Goal: Navigation & Orientation: Find specific page/section

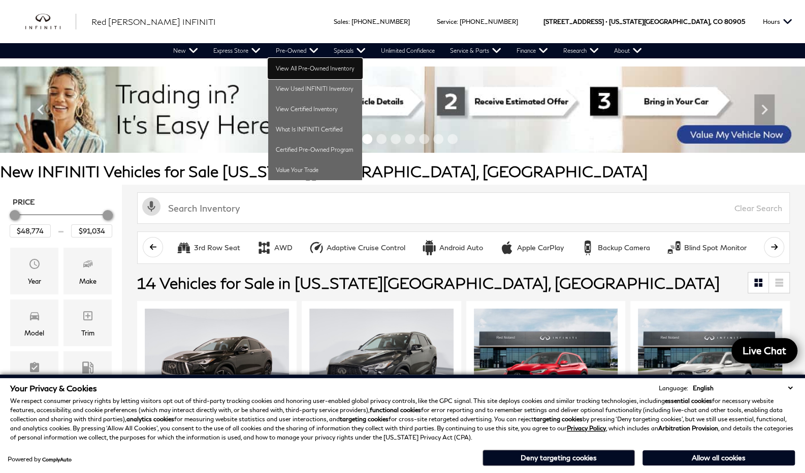
click at [300, 71] on link "View All Pre-Owned Inventory" at bounding box center [315, 68] width 94 height 20
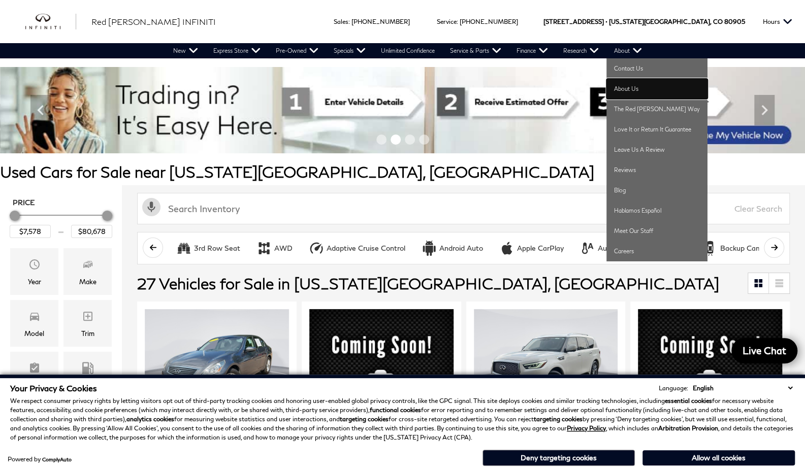
click at [631, 89] on link "About Us" at bounding box center [656, 89] width 101 height 20
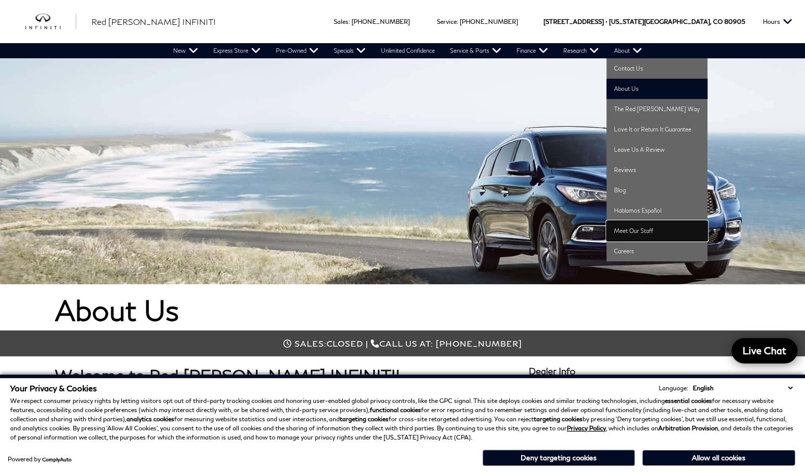
click at [635, 227] on link "Meet Our Staff" at bounding box center [656, 231] width 101 height 20
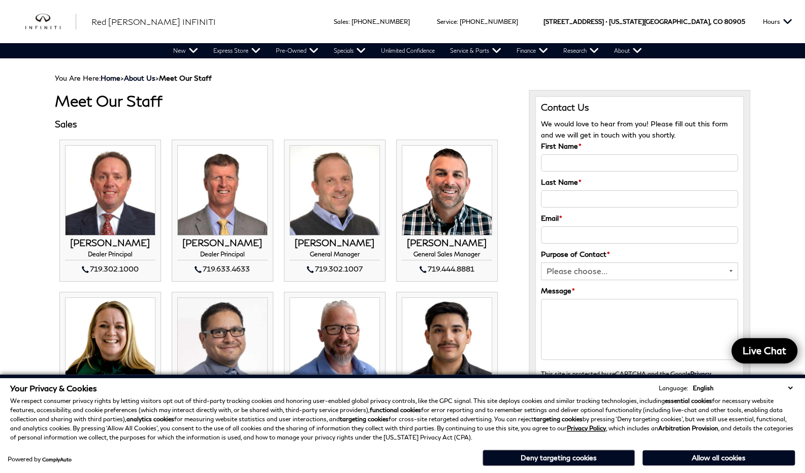
click at [679, 461] on button "Allow all cookies" at bounding box center [718, 457] width 152 height 15
